Goal: Task Accomplishment & Management: Complete application form

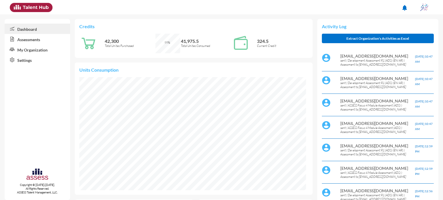
scroll to position [51, 108]
click at [35, 38] on link "Assessments" at bounding box center [37, 39] width 65 height 10
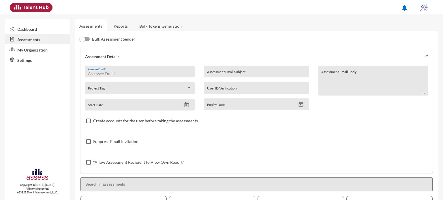
click at [115, 76] on input "Assessee Email *" at bounding box center [139, 73] width 103 height 5
type input "[EMAIL_ADDRESS][DOMAIN_NAME]"
click at [219, 73] on input "Assessment Email Subject" at bounding box center [256, 73] width 99 height 5
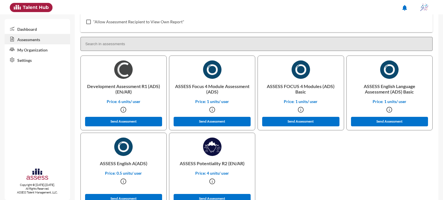
scroll to position [144, 0]
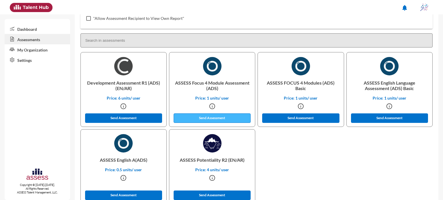
click at [212, 116] on button "Send Assessment" at bounding box center [211, 119] width 77 height 10
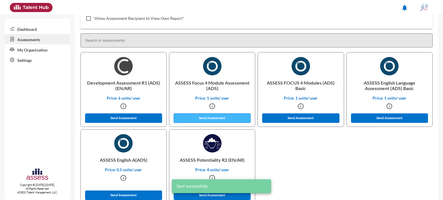
scroll to position [0, 0]
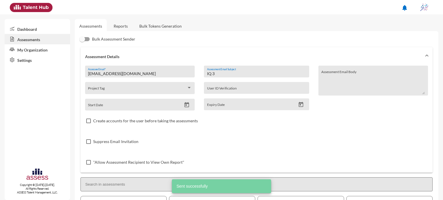
click at [226, 75] on input "IQ 3" at bounding box center [256, 73] width 99 height 5
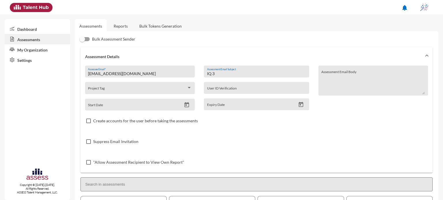
click at [226, 75] on input "IQ 3" at bounding box center [256, 73] width 99 height 5
type input "I"
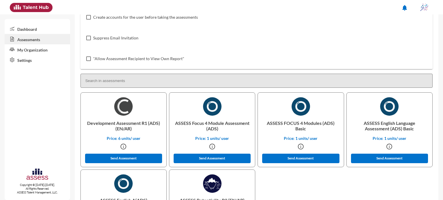
scroll to position [105, 0]
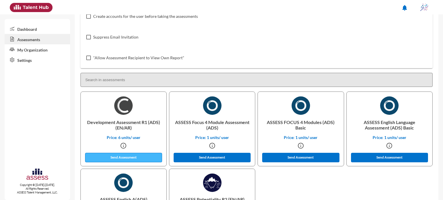
type input "OCM 3"
click at [136, 157] on button "Send Assessment" at bounding box center [123, 158] width 77 height 10
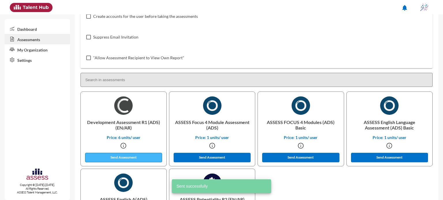
scroll to position [0, 0]
